Goal: Task Accomplishment & Management: Complete application form

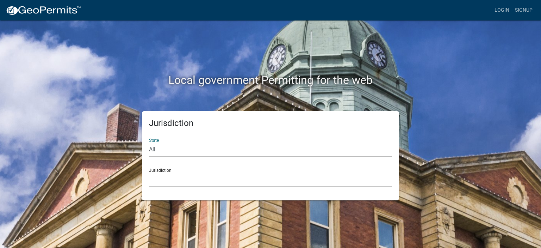
click at [200, 152] on select "All [US_STATE] [US_STATE] [US_STATE] [US_STATE] [US_STATE] [US_STATE] [US_STATE…" at bounding box center [270, 149] width 243 height 14
select select "[US_STATE]"
click at [149, 142] on select "All [US_STATE] [US_STATE] [US_STATE] [US_STATE] [US_STATE] [US_STATE] [US_STATE…" at bounding box center [270, 149] width 243 height 14
click at [163, 177] on select "Becker County, Minnesota Benton County, Minnesota Carlton County, Minnesota Cit…" at bounding box center [270, 179] width 243 height 14
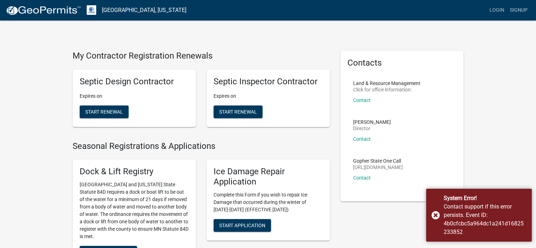
scroll to position [217, 0]
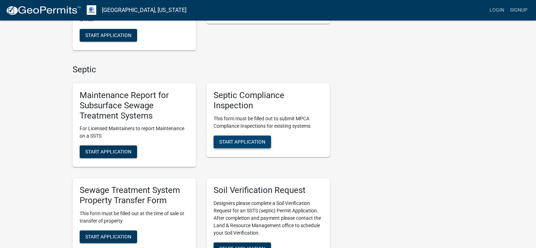
click at [255, 141] on span "Start Application" at bounding box center [242, 141] width 46 height 6
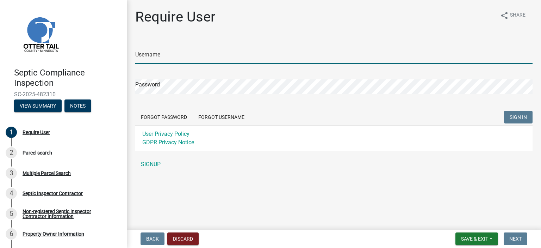
type input "JenCo Services LLC"
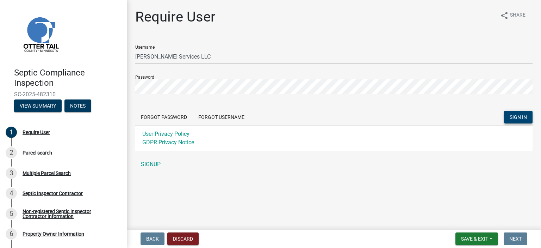
click at [520, 112] on button "SIGN IN" at bounding box center [518, 117] width 29 height 13
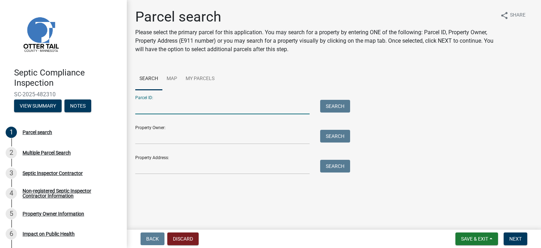
click at [168, 109] on input "Parcel ID:" at bounding box center [222, 107] width 174 height 14
type input "17000990679000"
click at [343, 101] on button "Search" at bounding box center [335, 106] width 30 height 13
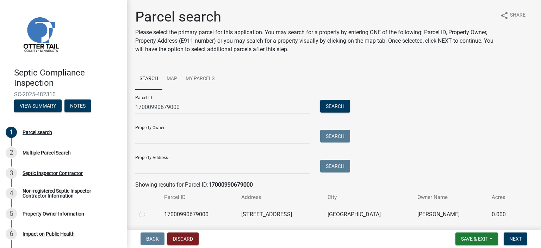
click at [148, 210] on label at bounding box center [148, 210] width 0 height 0
click at [148, 214] on input "radio" at bounding box center [150, 212] width 5 height 5
radio input "true"
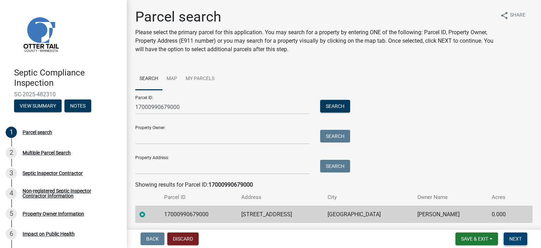
click at [513, 238] on span "Next" at bounding box center [515, 239] width 12 height 6
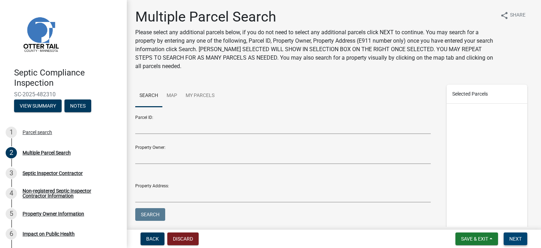
click at [517, 238] on span "Next" at bounding box center [515, 239] width 12 height 6
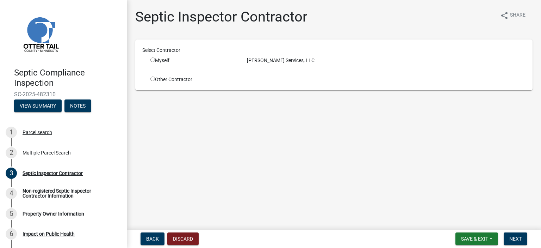
click at [151, 59] on input "radio" at bounding box center [152, 59] width 5 height 5
radio input "true"
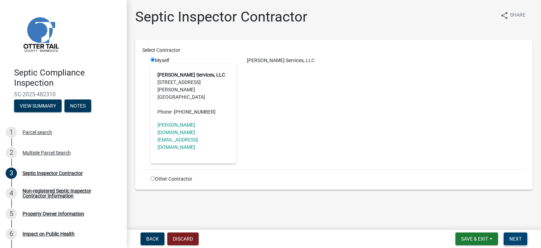
click at [513, 241] on span "Next" at bounding box center [515, 239] width 12 height 6
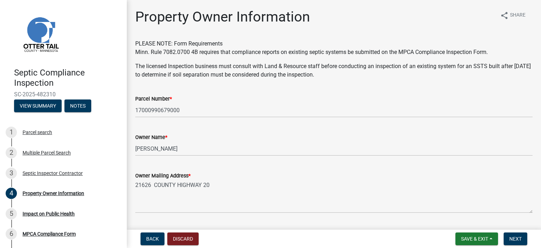
scroll to position [198, 0]
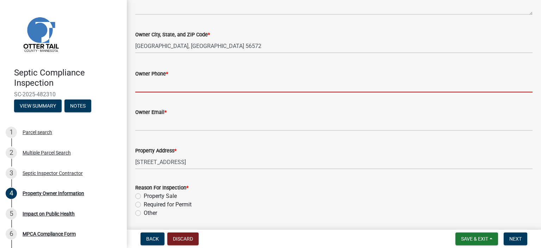
click at [145, 81] on input "Owner Phone *" at bounding box center [333, 85] width 397 height 14
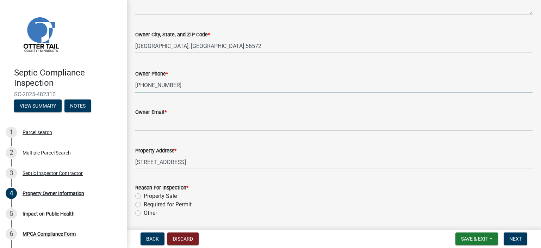
type input "218-850-7046"
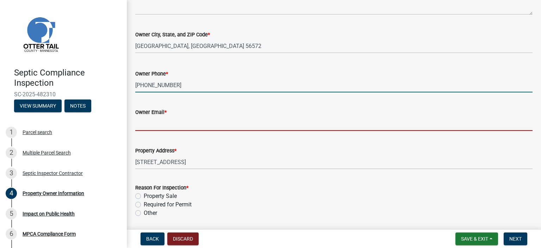
click at [156, 126] on input "Owner Email *" at bounding box center [333, 123] width 397 height 14
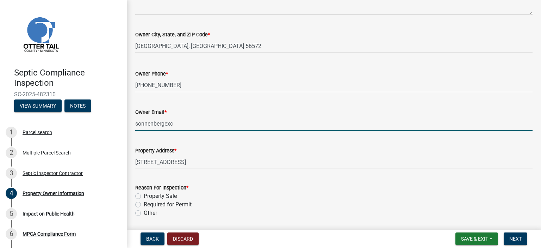
type input "sonnenbergexc@hotmail.com"
click at [144, 204] on label "Required for Permit" at bounding box center [168, 204] width 48 height 8
click at [144, 204] on input "Required for Permit" at bounding box center [146, 202] width 5 height 5
radio input "true"
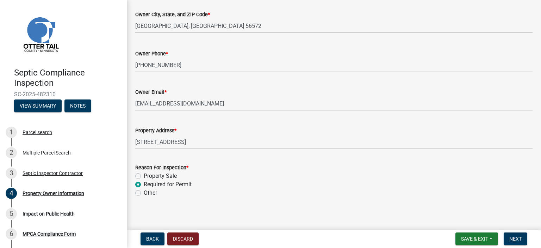
scroll to position [222, 0]
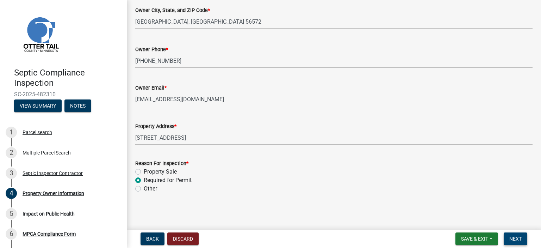
click at [519, 236] on span "Next" at bounding box center [515, 239] width 12 height 6
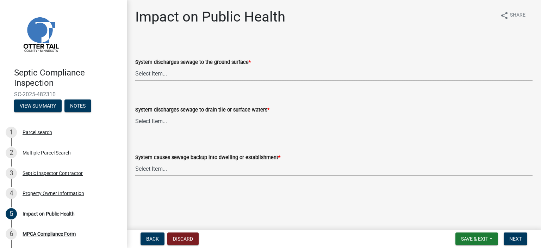
click at [141, 73] on select "Select Item... Yes No" at bounding box center [333, 73] width 397 height 14
click at [135, 66] on select "Select Item... Yes No" at bounding box center [333, 73] width 397 height 14
select select "9c5ef684-d0d4-4879-ab12-905ddbd81a72"
click at [153, 119] on select "Select Item... Yes No" at bounding box center [333, 121] width 397 height 14
click at [135, 114] on select "Select Item... Yes No" at bounding box center [333, 121] width 397 height 14
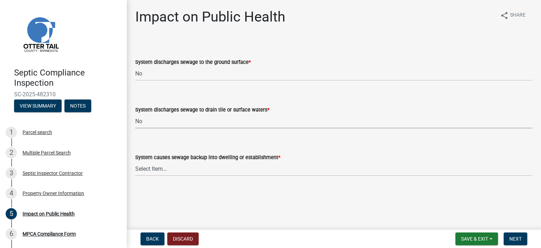
select select "7d491a2b-e9f0-4952-b474-53ca749b22af"
click at [159, 169] on select "Select Item... Yes No" at bounding box center [333, 168] width 397 height 14
click at [135, 161] on select "Select Item... Yes No" at bounding box center [333, 168] width 397 height 14
select select "6e07b46b-a403-4f3e-b4fc-218acc732c01"
click at [515, 241] on span "Next" at bounding box center [515, 239] width 12 height 6
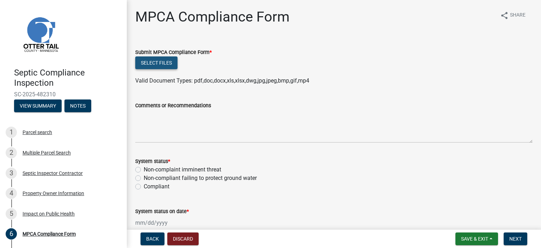
click at [159, 63] on button "Select files" at bounding box center [156, 62] width 42 height 13
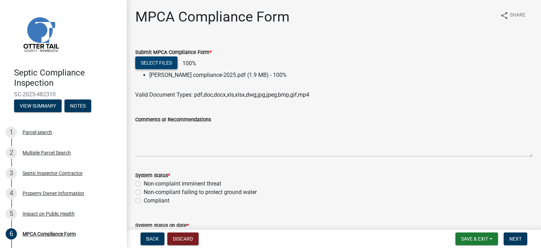
click at [164, 62] on button "Select files" at bounding box center [156, 62] width 42 height 13
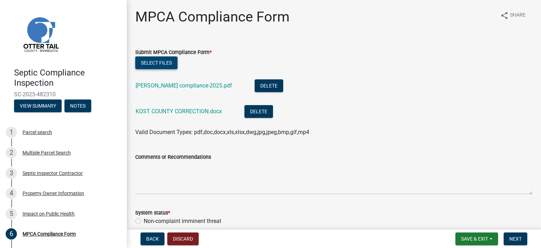
scroll to position [88, 0]
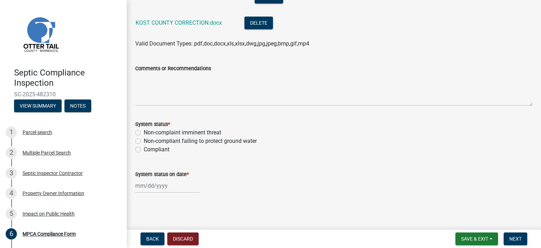
click at [144, 148] on label "Compliant" at bounding box center [157, 149] width 26 height 8
click at [144, 148] on input "Compliant" at bounding box center [146, 147] width 5 height 5
radio input "true"
click at [149, 187] on div at bounding box center [167, 185] width 64 height 14
select select "9"
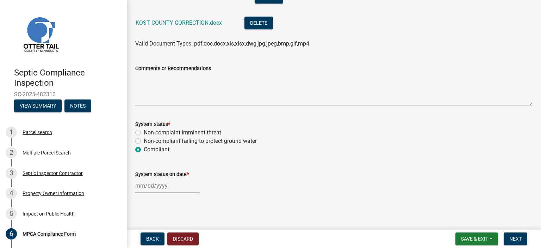
select select "2025"
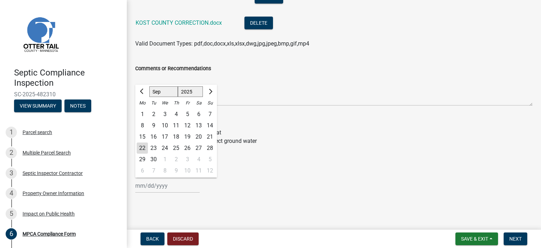
click at [142, 147] on div "22" at bounding box center [142, 147] width 11 height 11
type input "09/22/2025"
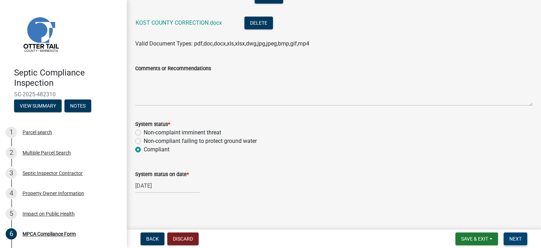
click at [516, 237] on span "Next" at bounding box center [515, 239] width 12 height 6
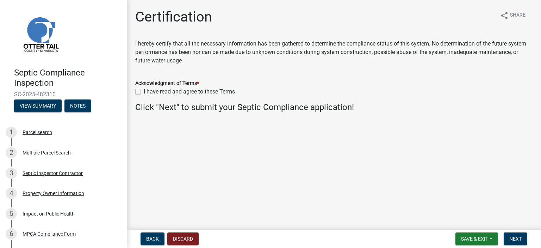
click at [144, 92] on label "I have read and agree to these Terms" at bounding box center [189, 91] width 91 height 8
click at [144, 92] on input "I have read and agree to these Terms" at bounding box center [146, 89] width 5 height 5
checkbox input "true"
click at [519, 237] on span "Next" at bounding box center [515, 239] width 12 height 6
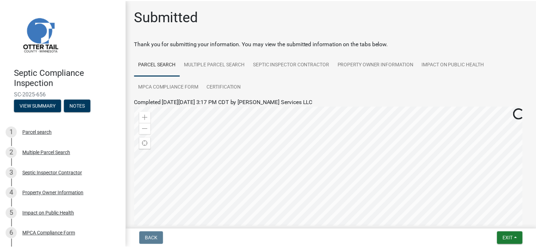
scroll to position [132, 0]
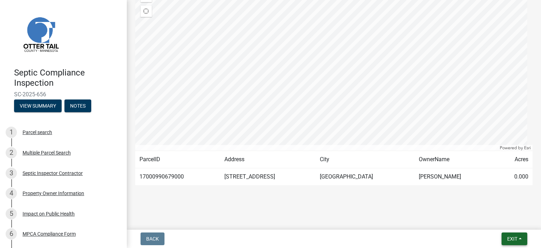
click at [519, 238] on button "Exit" at bounding box center [515, 238] width 26 height 13
click at [496, 221] on button "Save & Exit" at bounding box center [499, 220] width 56 height 17
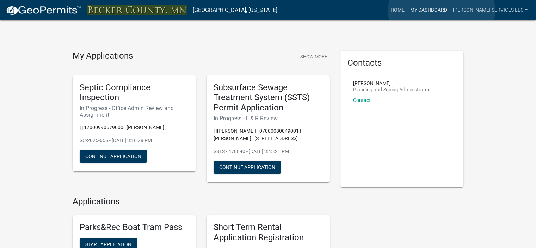
click at [441, 11] on link "My Dashboard" at bounding box center [428, 10] width 43 height 13
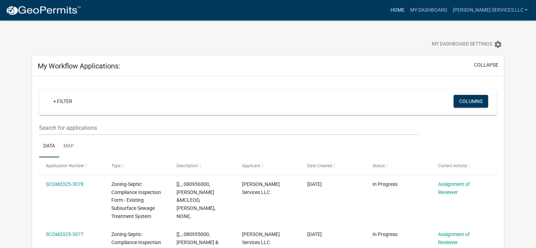
click at [407, 10] on link "Home" at bounding box center [397, 10] width 20 height 13
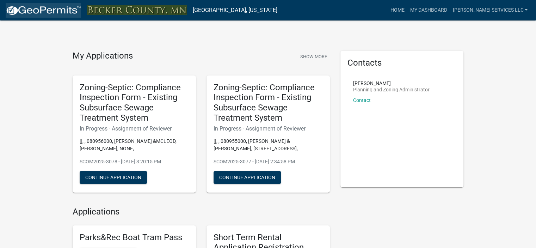
click at [59, 9] on img at bounding box center [43, 10] width 75 height 11
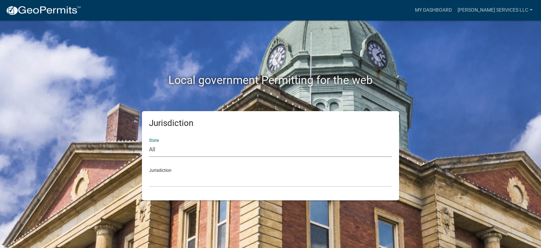
click at [167, 145] on select "All Colorado Georgia Indiana Iowa Kansas Minnesota Ohio South Carolina Wisconsin" at bounding box center [270, 149] width 243 height 14
select select "[US_STATE]"
click at [149, 142] on select "All Colorado Georgia Indiana Iowa Kansas Minnesota Ohio South Carolina Wisconsin" at bounding box center [270, 149] width 243 height 14
click at [177, 185] on select "Becker County, Minnesota Benton County, Minnesota Carlton County, Minnesota Cit…" at bounding box center [270, 179] width 243 height 14
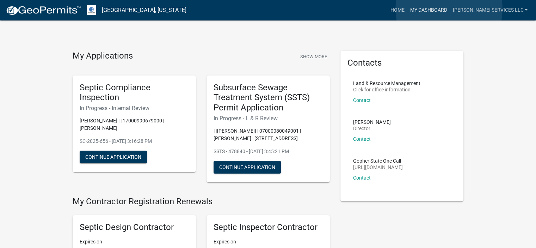
click at [449, 9] on link "My Dashboard" at bounding box center [428, 10] width 43 height 13
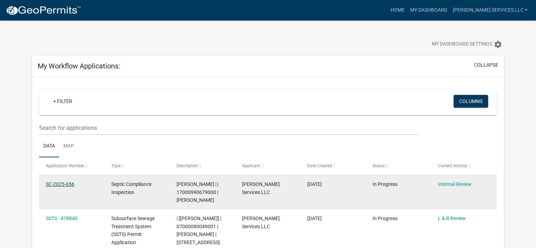
click at [60, 186] on link "SC-2025-656" at bounding box center [60, 184] width 29 height 6
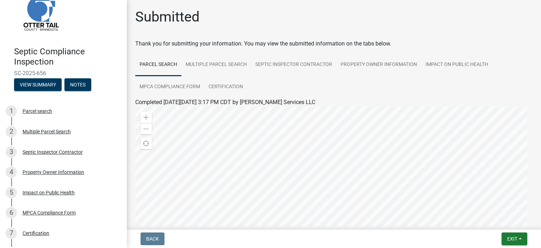
scroll to position [21, 0]
click at [12, 211] on div "6" at bounding box center [11, 212] width 11 height 11
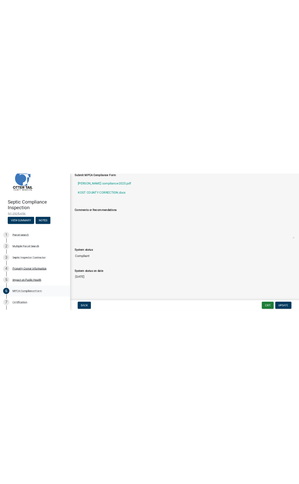
scroll to position [0, 0]
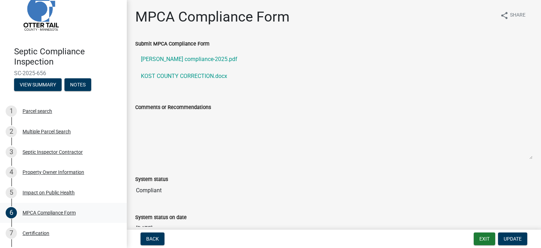
click at [170, 91] on div "Submit MPCA Compliance Form Susan Kost compliance-2025.pdf KOST COUNTY CORRECTI…" at bounding box center [334, 66] width 408 height 54
click at [171, 46] on label "Submit MPCA Compliance Form" at bounding box center [172, 44] width 74 height 5
click at [162, 117] on textarea "Comments or Recommendations" at bounding box center [333, 135] width 397 height 48
click at [155, 134] on textarea "Comments or Recommendations" at bounding box center [333, 135] width 397 height 48
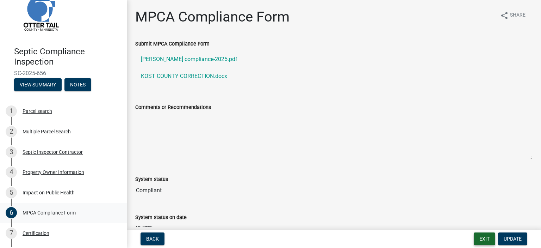
click at [482, 236] on button "Exit" at bounding box center [484, 238] width 21 height 13
